Goal: Transaction & Acquisition: Purchase product/service

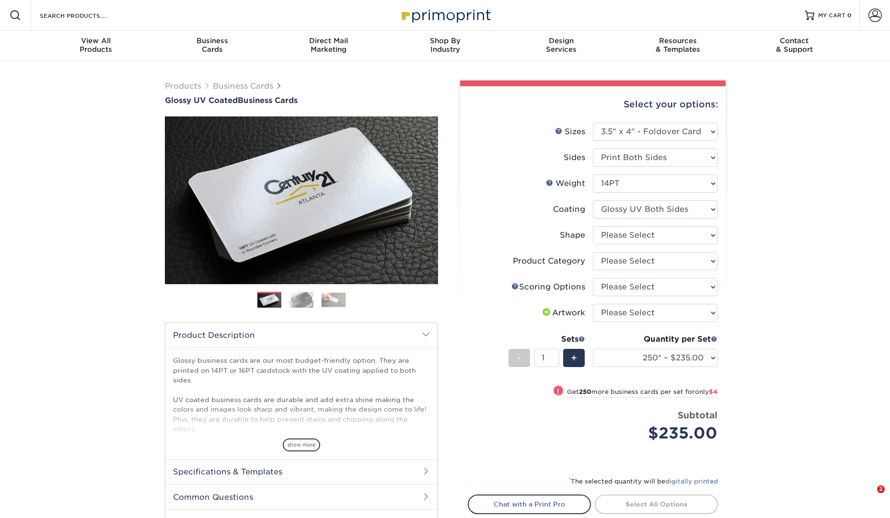
select select "3.50x4.00"
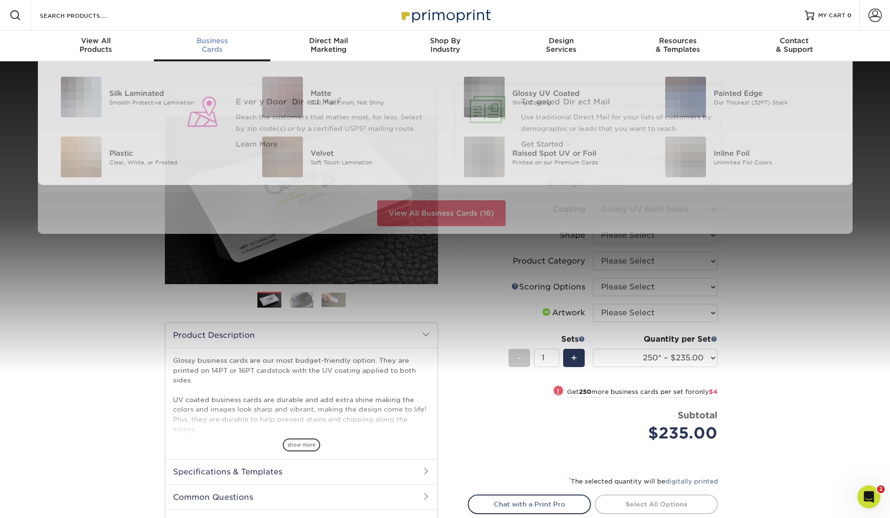
click at [230, 46] on div "Business Cards" at bounding box center [212, 44] width 116 height 17
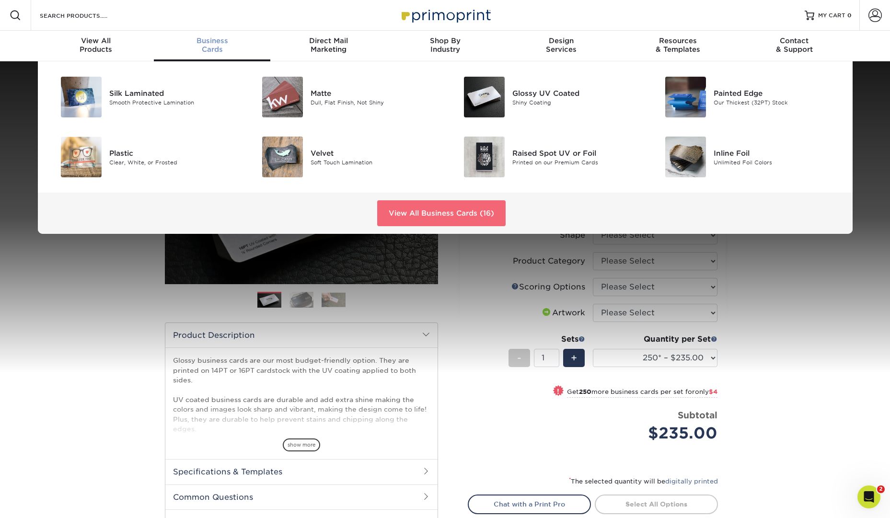
click at [416, 209] on link "View All Business Cards (16)" at bounding box center [441, 213] width 128 height 26
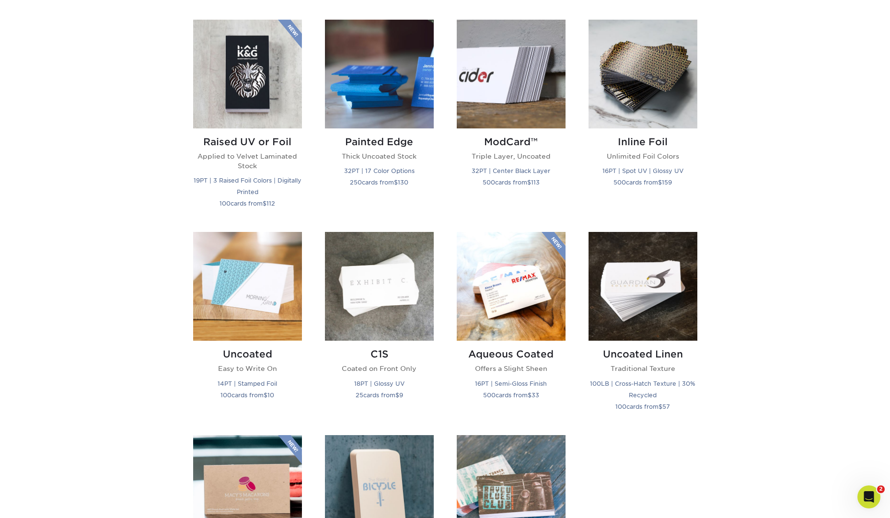
scroll to position [714, 0]
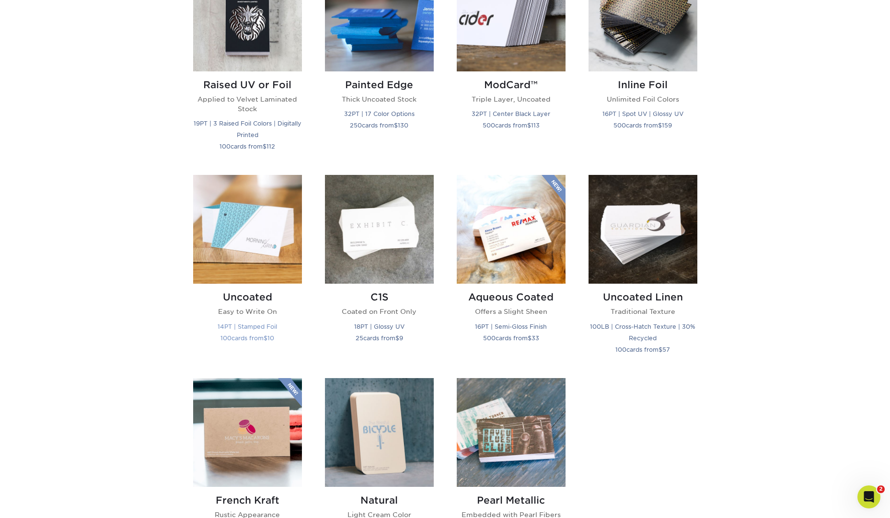
click at [267, 246] on img at bounding box center [247, 229] width 109 height 109
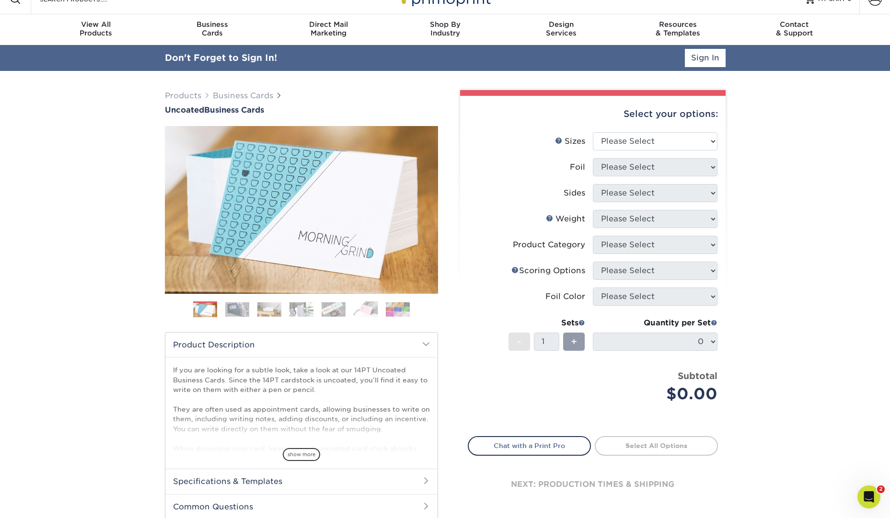
scroll to position [25, 0]
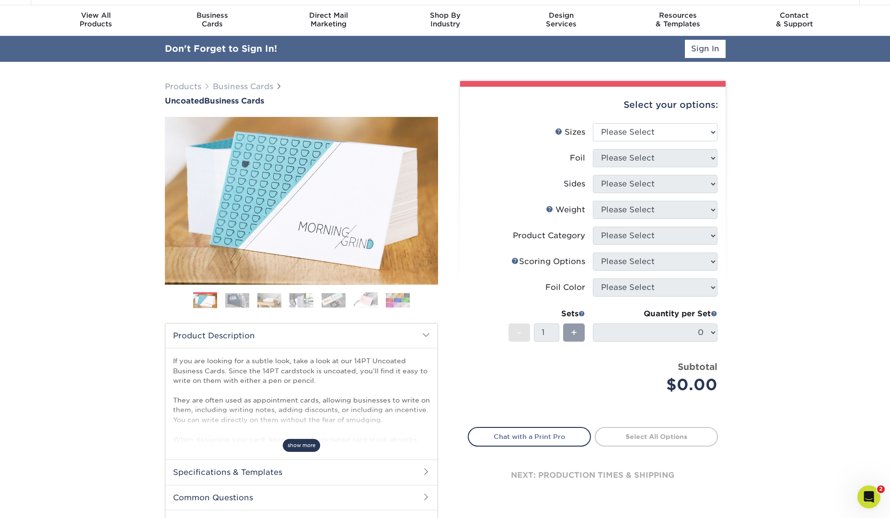
click at [300, 439] on span "show more" at bounding box center [301, 445] width 37 height 13
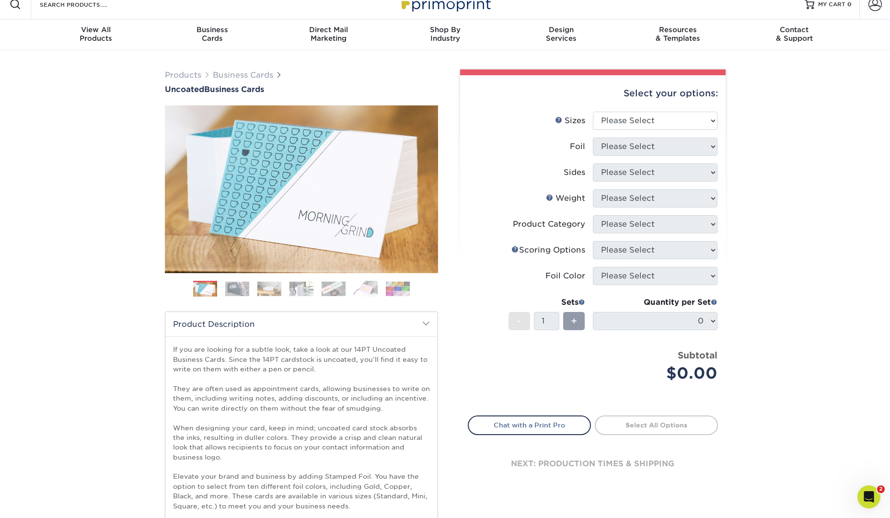
scroll to position [0, 0]
